Goal: Find specific page/section: Find specific page/section

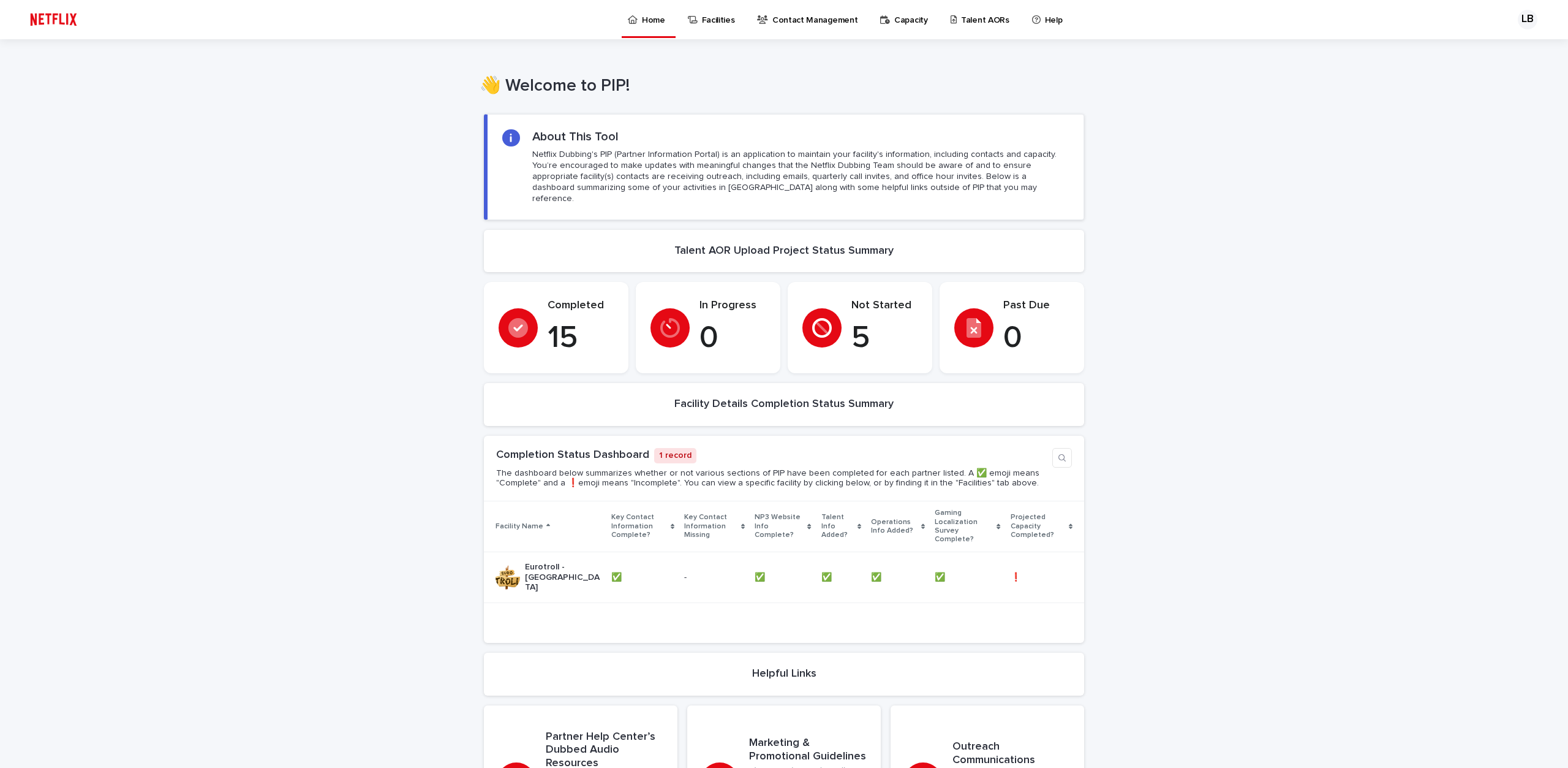
click at [963, 17] on p "Talent AORs" at bounding box center [985, 13] width 48 height 26
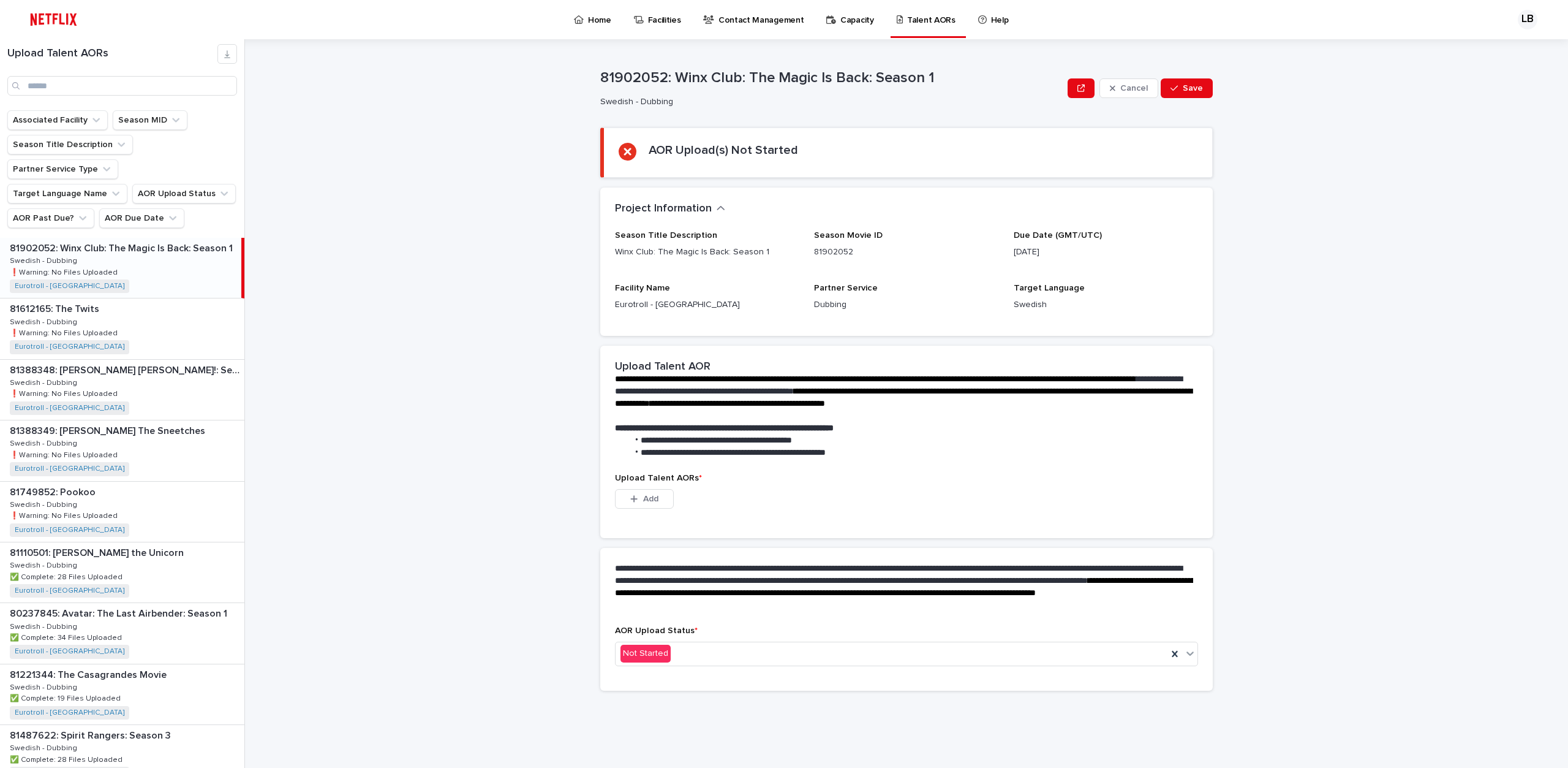
click at [109, 255] on div "81902052: Winx Club: The Magic Is Back: Season 1 81902052: Winx Club: The Magic…" at bounding box center [120, 268] width 242 height 60
click at [108, 359] on div "81388348: [PERSON_NAME] [PERSON_NAME]!: Season 1 81388348: [PERSON_NAME] [PERSO…" at bounding box center [122, 389] width 244 height 60
click at [126, 432] on div "81388349: [PERSON_NAME] The Sneetches 81388349: [PERSON_NAME] The Sneetches Swe…" at bounding box center [122, 451] width 244 height 60
click at [170, 490] on div "81749852: Pookoo 81749852: Pookoo Swedish - Dubbing Swedish - Dubbing ❗️Warning…" at bounding box center [122, 512] width 244 height 60
